Goal: Find specific page/section: Find specific page/section

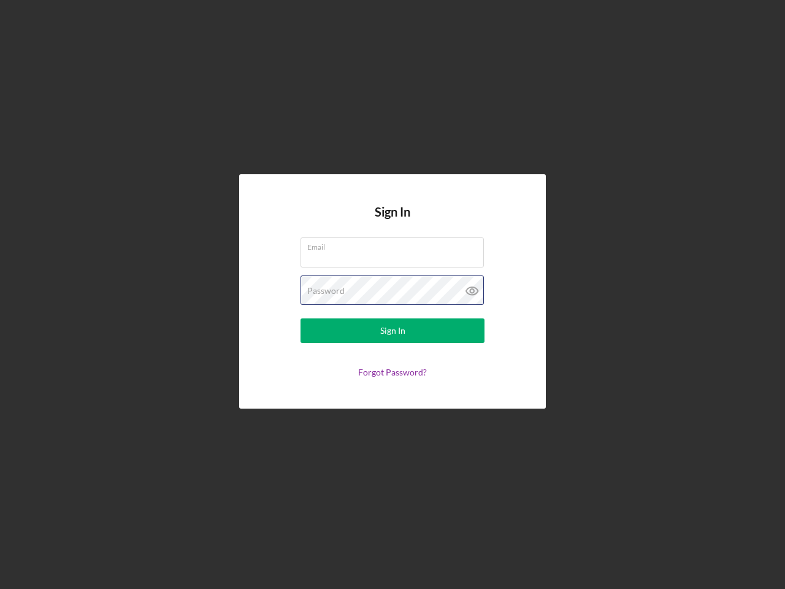
click at [393, 294] on div "Password" at bounding box center [393, 290] width 184 height 31
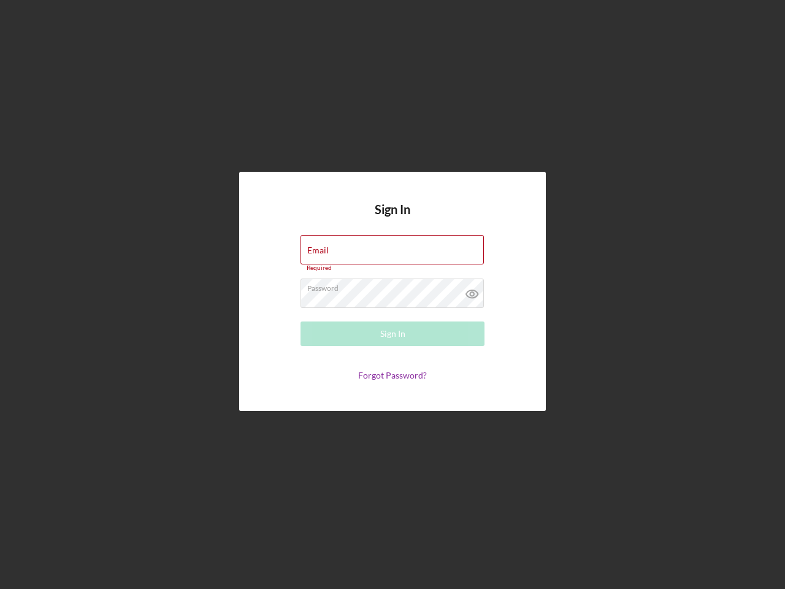
click at [472, 291] on icon at bounding box center [472, 293] width 31 height 31
